Goal: Navigation & Orientation: Find specific page/section

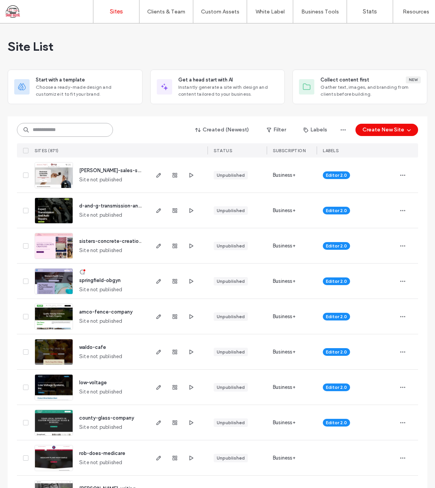
click at [57, 130] on input at bounding box center [65, 130] width 96 height 14
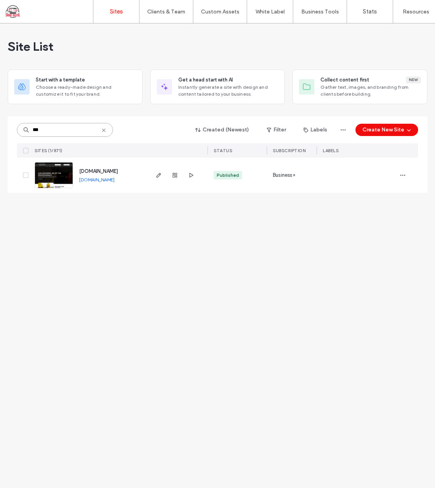
type input "***"
click at [101, 172] on span "[DOMAIN_NAME]" at bounding box center [98, 171] width 39 height 6
